Goal: Task Accomplishment & Management: Manage account settings

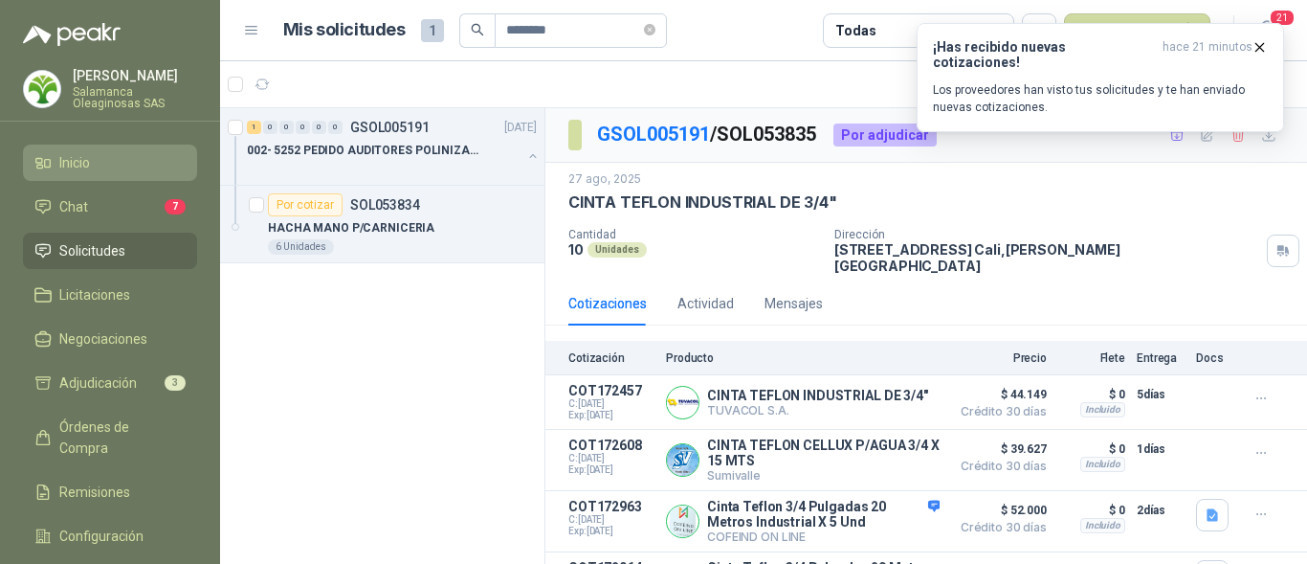
click at [81, 159] on span "Inicio" at bounding box center [74, 162] width 31 height 21
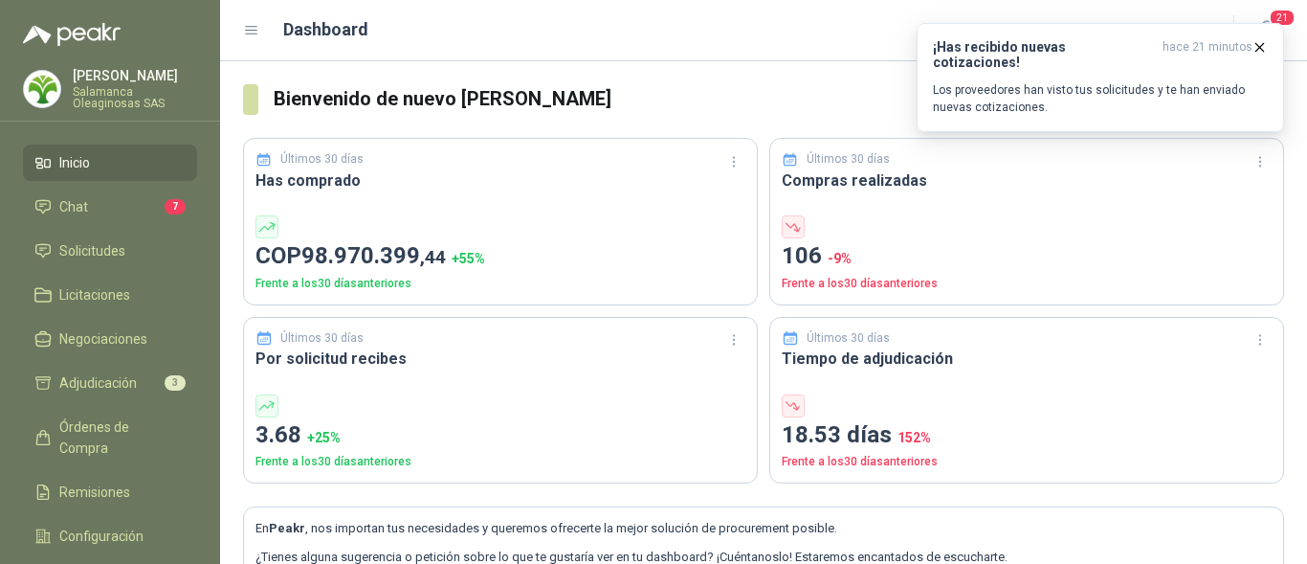
click at [112, 92] on p "Salamanca Oleaginosas SAS" at bounding box center [135, 97] width 124 height 23
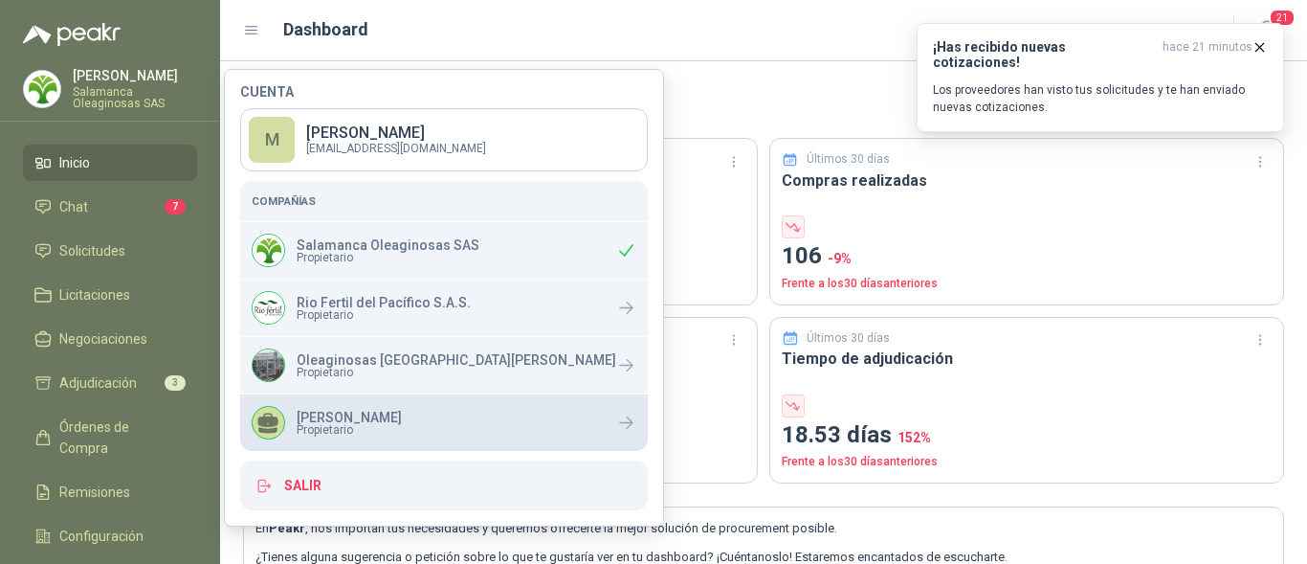
click at [372, 418] on p "[PERSON_NAME]" at bounding box center [349, 417] width 105 height 13
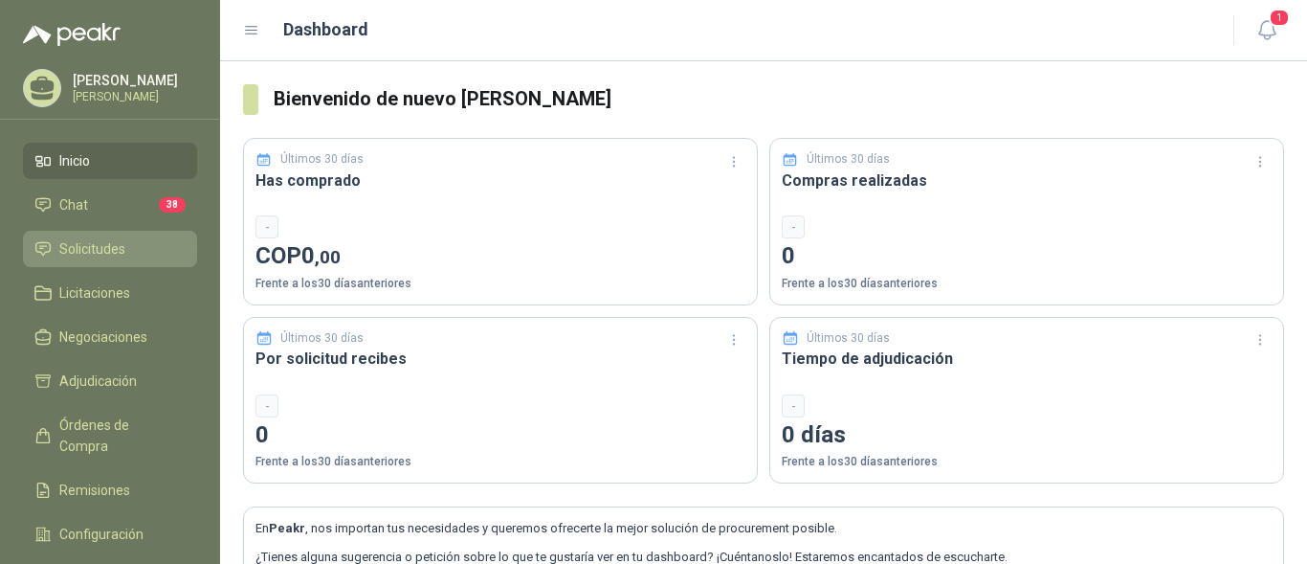
click at [107, 249] on span "Solicitudes" at bounding box center [92, 248] width 66 height 21
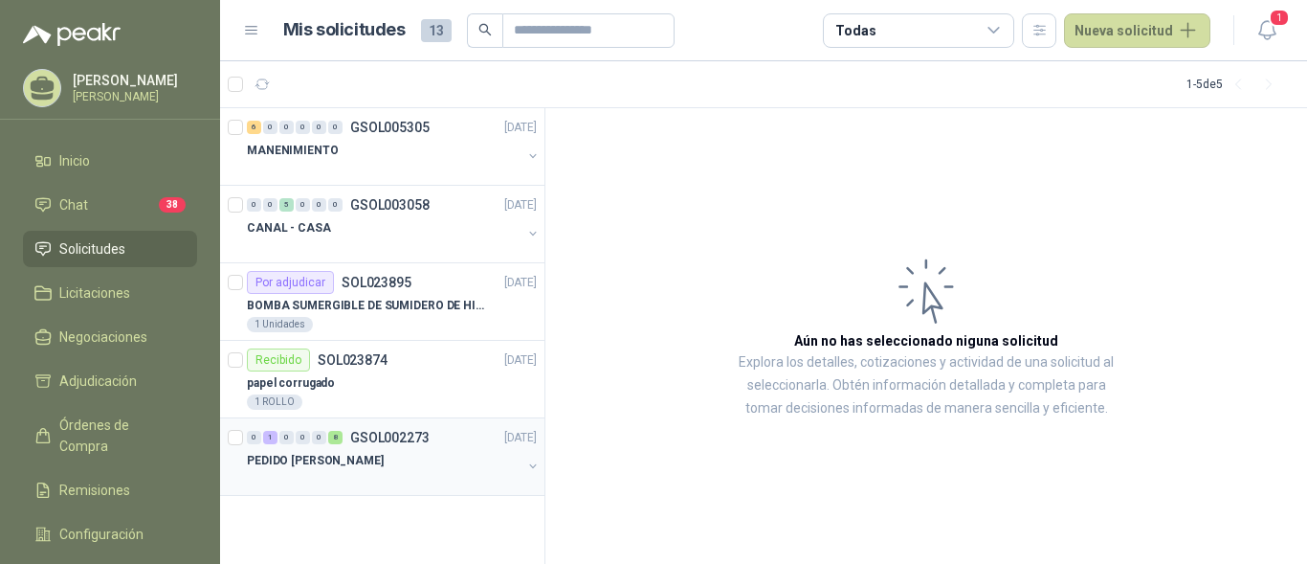
click at [366, 459] on div "PEDIDO SRA INES" at bounding box center [384, 460] width 275 height 23
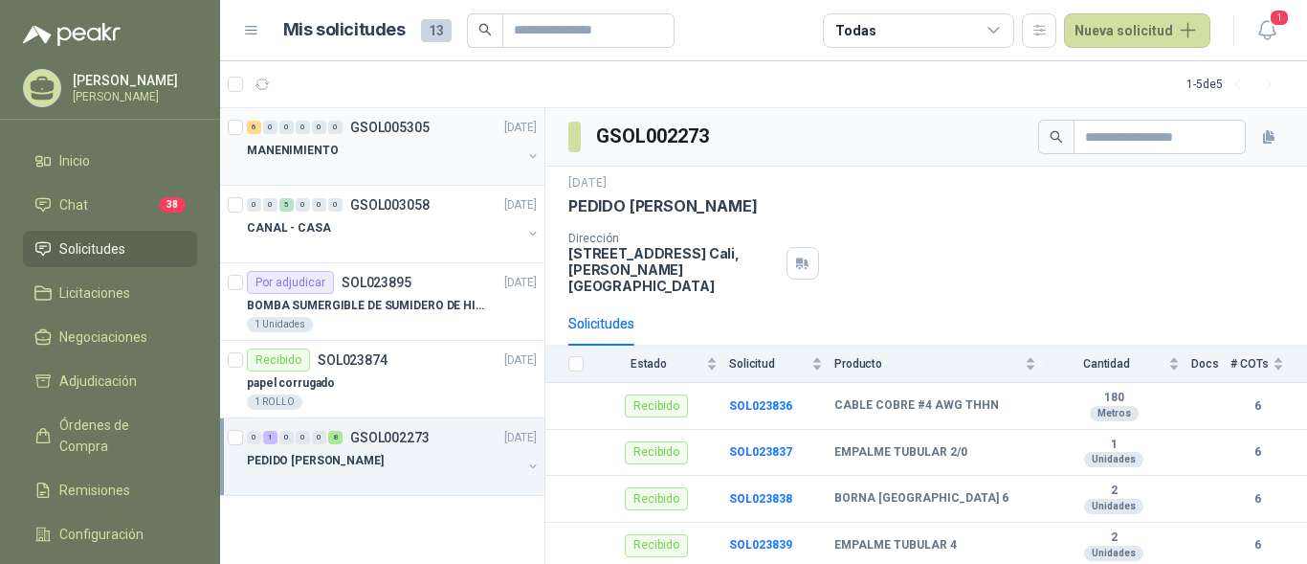
click at [381, 164] on div at bounding box center [384, 169] width 275 height 15
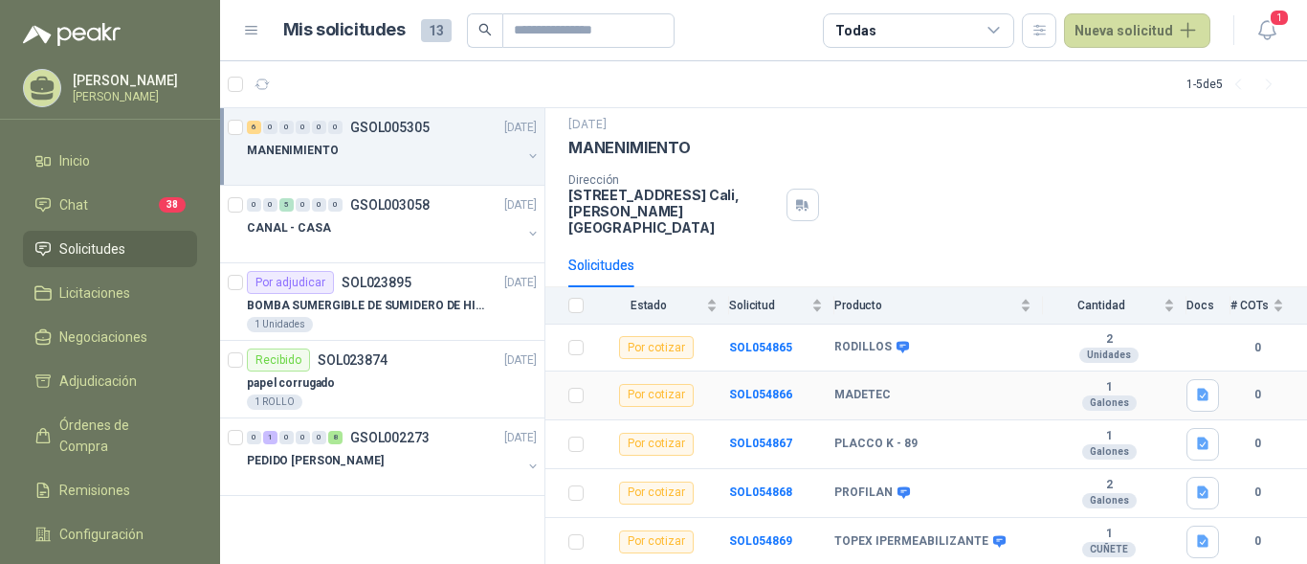
scroll to position [123, 0]
